Goal: Task Accomplishment & Management: Complete application form

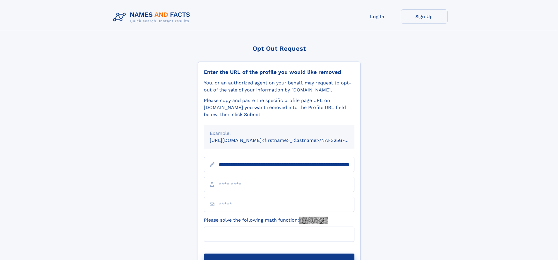
scroll to position [0, 62]
type input "**********"
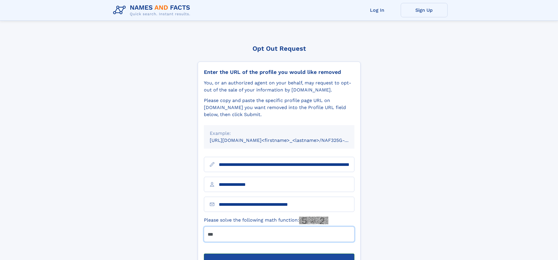
type input "***"
click at [279, 254] on button "Submit Opt Out Request" at bounding box center [279, 263] width 151 height 19
